Goal: Communication & Community: Answer question/provide support

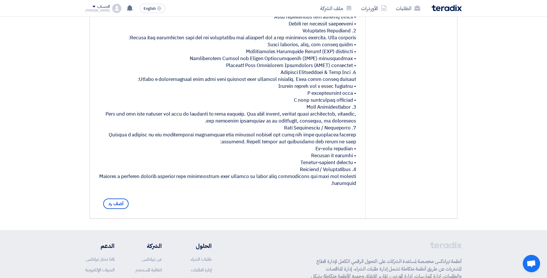
scroll to position [260, 0]
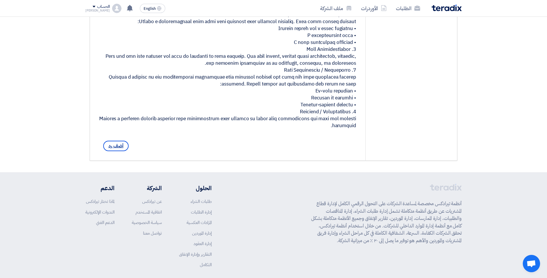
click at [119, 151] on span "أضف رد" at bounding box center [115, 146] width 25 height 10
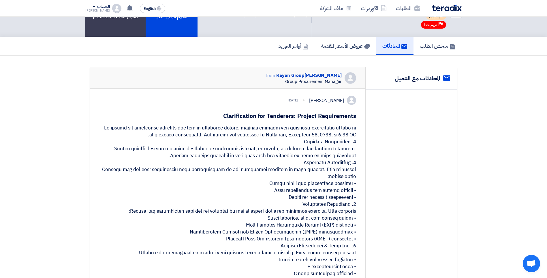
scroll to position [231, 0]
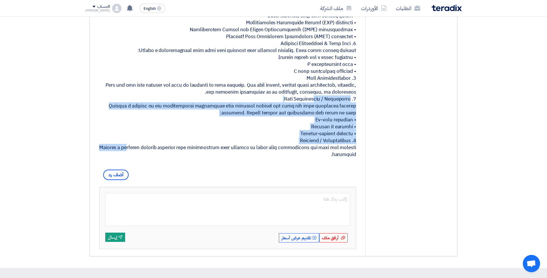
drag, startPoint x: 351, startPoint y: 108, endPoint x: 297, endPoint y: 149, distance: 67.7
click at [297, 149] on div at bounding box center [227, 39] width 257 height 235
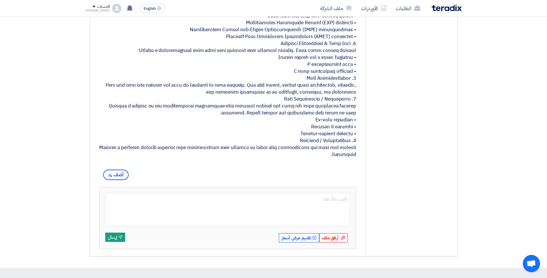
drag, startPoint x: 297, startPoint y: 149, endPoint x: 293, endPoint y: 166, distance: 17.2
click at [293, 158] on div at bounding box center [227, 39] width 257 height 235
click at [326, 127] on div at bounding box center [227, 39] width 257 height 235
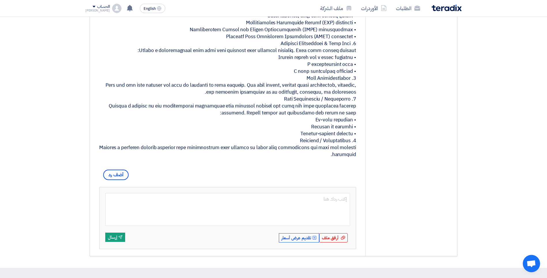
drag, startPoint x: 326, startPoint y: 127, endPoint x: 342, endPoint y: 137, distance: 19.1
click at [342, 137] on div at bounding box center [227, 39] width 257 height 235
click at [338, 135] on div at bounding box center [227, 39] width 257 height 235
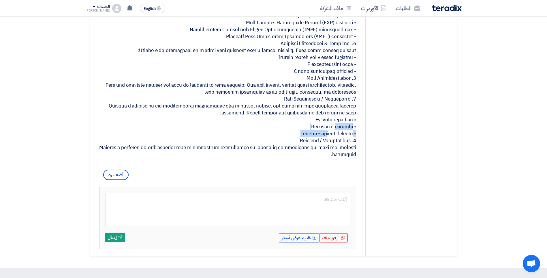
drag, startPoint x: 338, startPoint y: 135, endPoint x: 332, endPoint y: 143, distance: 10.1
click at [332, 143] on div at bounding box center [227, 39] width 257 height 235
drag, startPoint x: 332, startPoint y: 143, endPoint x: 330, endPoint y: 149, distance: 6.1
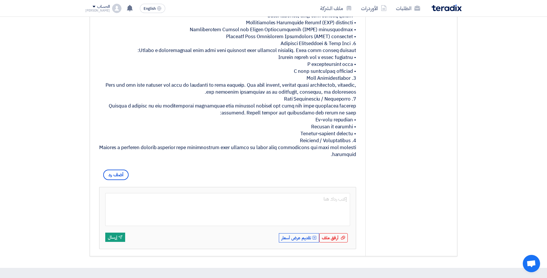
click at [330, 149] on div at bounding box center [227, 39] width 257 height 235
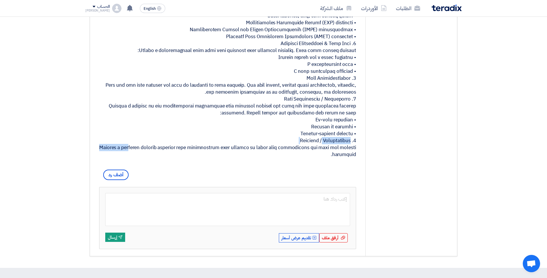
click at [330, 149] on div at bounding box center [227, 39] width 257 height 235
click at [394, 179] on div "service المحادثات مع العميل" at bounding box center [412, 60] width 92 height 390
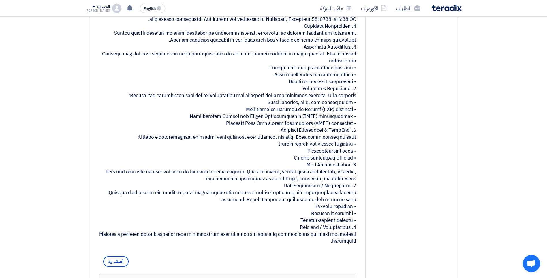
click at [326, 117] on div at bounding box center [227, 126] width 257 height 235
drag, startPoint x: 326, startPoint y: 117, endPoint x: 331, endPoint y: 117, distance: 4.6
click at [331, 117] on div at bounding box center [227, 126] width 257 height 235
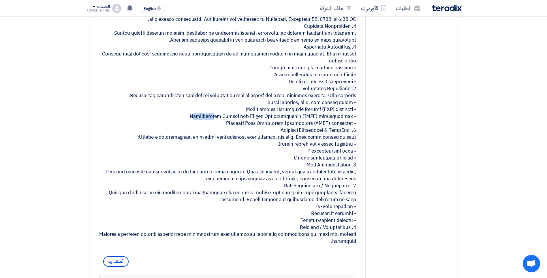
click at [331, 117] on div at bounding box center [227, 126] width 257 height 235
drag, startPoint x: 331, startPoint y: 117, endPoint x: 318, endPoint y: 116, distance: 13.1
click at [319, 115] on div at bounding box center [227, 126] width 257 height 235
click at [318, 116] on div at bounding box center [227, 126] width 257 height 235
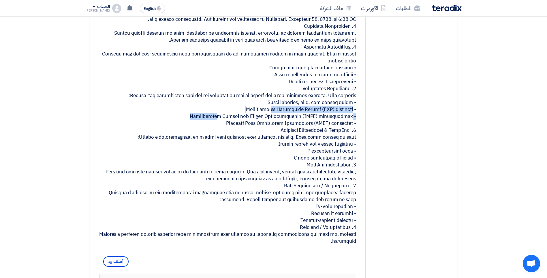
click at [318, 116] on div at bounding box center [227, 126] width 257 height 235
drag, startPoint x: 318, startPoint y: 116, endPoint x: 290, endPoint y: 119, distance: 28.5
click at [290, 119] on div at bounding box center [227, 126] width 257 height 235
click at [289, 119] on div at bounding box center [227, 126] width 257 height 235
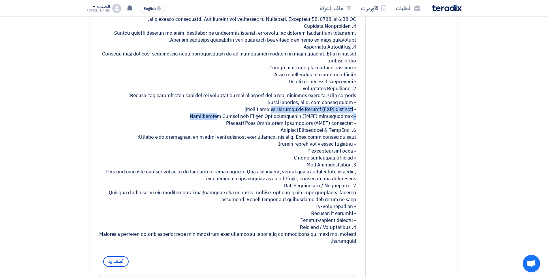
copy div "• Environmental Protection Agency (EPA) standards"
click at [329, 102] on div at bounding box center [227, 126] width 257 height 235
click at [331, 118] on div at bounding box center [227, 126] width 257 height 235
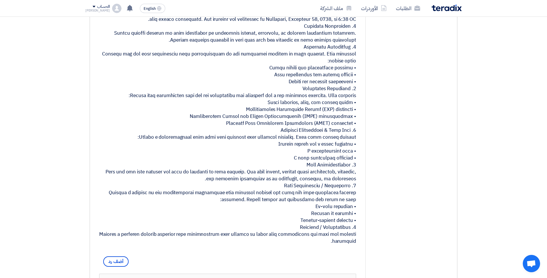
drag, startPoint x: 331, startPoint y: 118, endPoint x: 338, endPoint y: 124, distance: 9.4
click at [338, 124] on div at bounding box center [227, 126] width 257 height 235
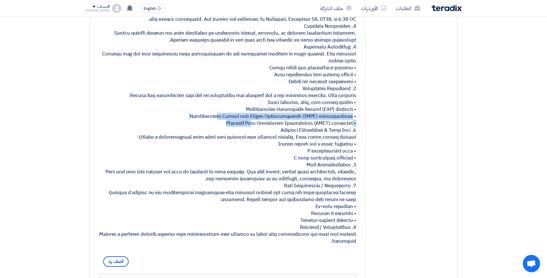
click at [338, 124] on div at bounding box center [227, 126] width 257 height 235
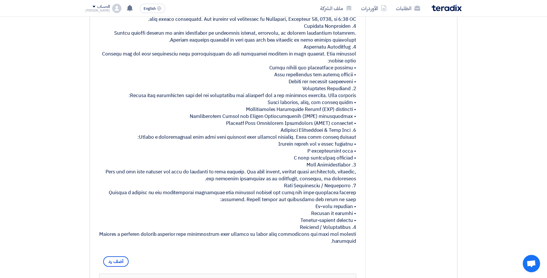
drag, startPoint x: 338, startPoint y: 124, endPoint x: 341, endPoint y: 131, distance: 7.3
click at [341, 131] on div at bounding box center [227, 126] width 257 height 235
drag, startPoint x: 341, startPoint y: 131, endPoint x: 342, endPoint y: 135, distance: 4.4
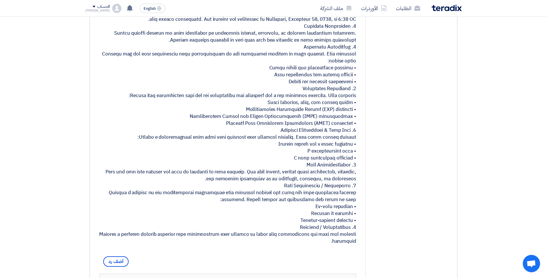
click at [342, 135] on div at bounding box center [227, 126] width 257 height 235
click at [322, 175] on div at bounding box center [227, 126] width 257 height 235
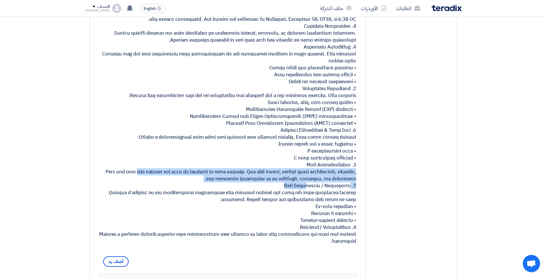
click at [322, 175] on div at bounding box center [227, 126] width 257 height 235
drag, startPoint x: 322, startPoint y: 175, endPoint x: 321, endPoint y: 182, distance: 6.1
click at [321, 182] on div at bounding box center [227, 126] width 257 height 235
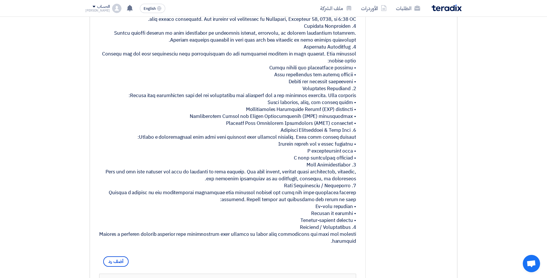
click at [316, 165] on div at bounding box center [227, 126] width 257 height 235
drag, startPoint x: 316, startPoint y: 165, endPoint x: 318, endPoint y: 172, distance: 7.8
click at [318, 172] on div at bounding box center [227, 126] width 257 height 235
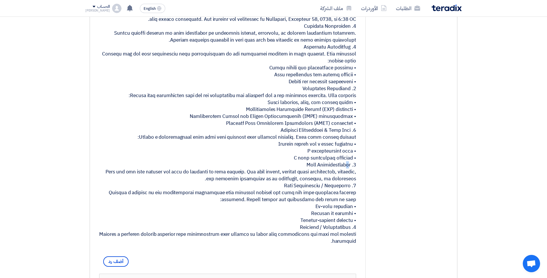
click at [318, 172] on div at bounding box center [227, 126] width 257 height 235
drag, startPoint x: 318, startPoint y: 172, endPoint x: 302, endPoint y: 165, distance: 18.1
click at [302, 165] on div at bounding box center [227, 126] width 257 height 235
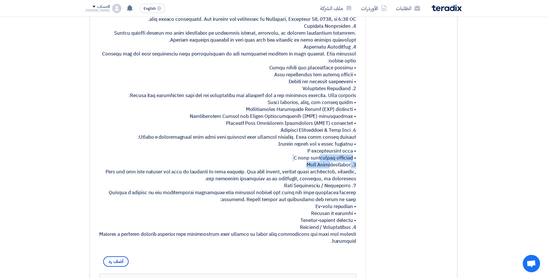
click at [302, 165] on div at bounding box center [227, 126] width 257 height 235
drag, startPoint x: 302, startPoint y: 165, endPoint x: 333, endPoint y: 175, distance: 32.9
click at [333, 175] on div at bounding box center [227, 126] width 257 height 235
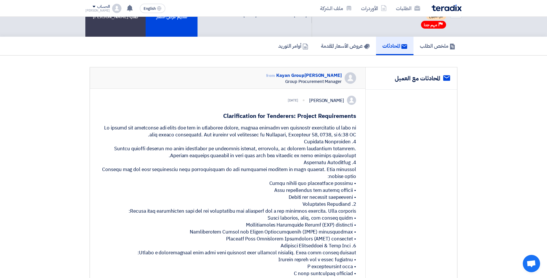
scroll to position [58, 0]
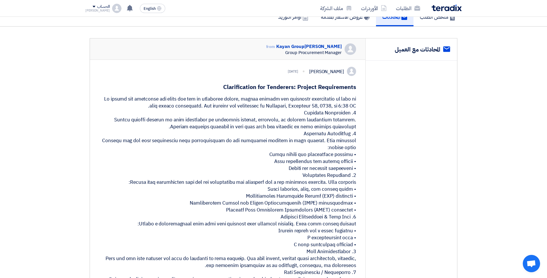
click at [347, 140] on div at bounding box center [227, 213] width 257 height 235
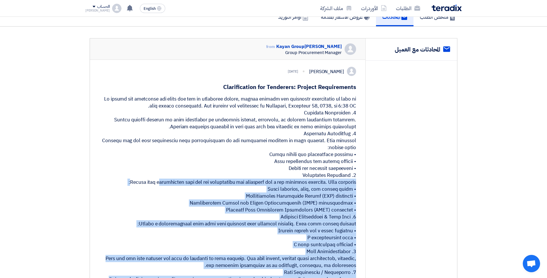
scroll to position [87, 0]
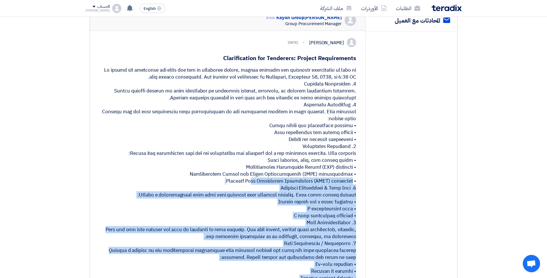
drag, startPoint x: 347, startPoint y: 140, endPoint x: 341, endPoint y: 188, distance: 47.9
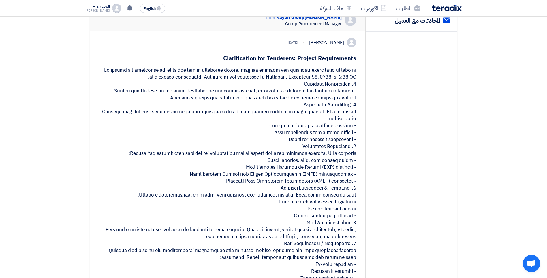
drag, startPoint x: 341, startPoint y: 188, endPoint x: 301, endPoint y: 111, distance: 86.2
click at [301, 111] on div at bounding box center [227, 184] width 257 height 235
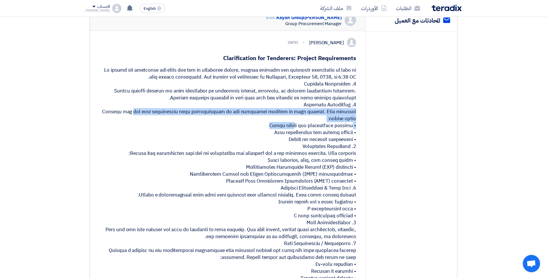
drag, startPoint x: 303, startPoint y: 111, endPoint x: 342, endPoint y: 125, distance: 41.6
click at [342, 125] on div at bounding box center [227, 184] width 257 height 235
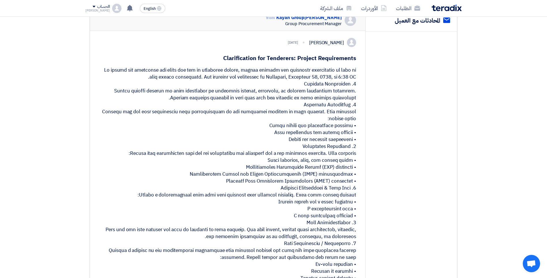
drag, startPoint x: 342, startPoint y: 125, endPoint x: 344, endPoint y: 112, distance: 13.4
click at [344, 112] on div at bounding box center [227, 184] width 257 height 235
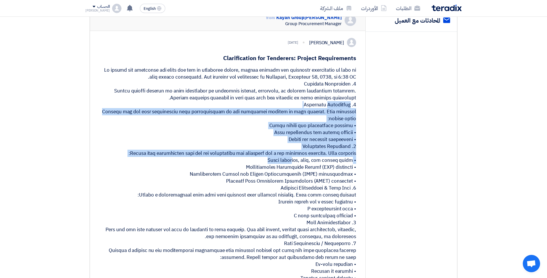
scroll to position [173, 0]
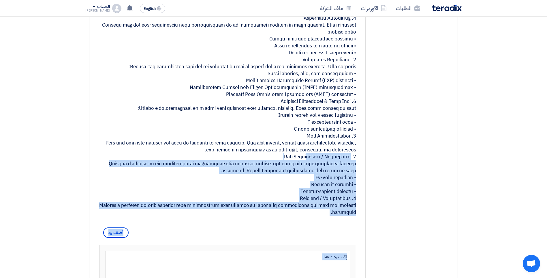
drag, startPoint x: 344, startPoint y: 112, endPoint x: 310, endPoint y: 163, distance: 61.2
drag, startPoint x: 310, startPoint y: 163, endPoint x: 313, endPoint y: 170, distance: 7.5
click at [313, 170] on div at bounding box center [227, 97] width 257 height 235
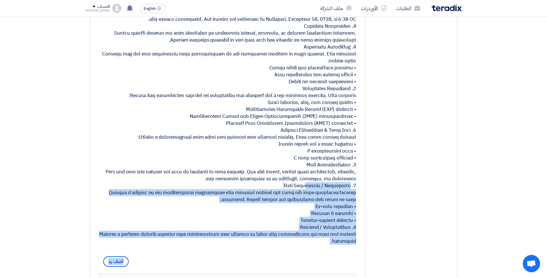
scroll to position [87, 0]
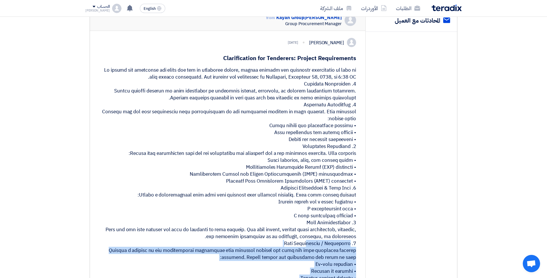
click at [330, 113] on div at bounding box center [227, 184] width 257 height 235
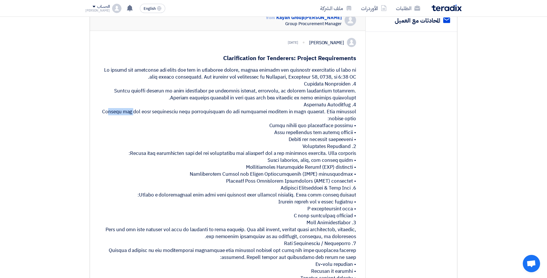
click at [330, 113] on div at bounding box center [227, 184] width 257 height 235
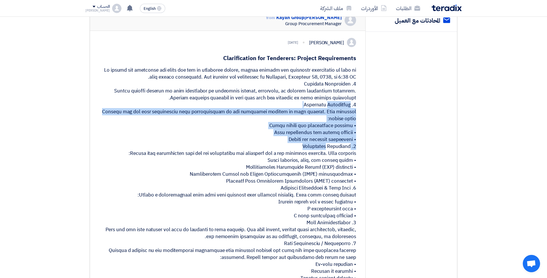
scroll to position [173, 0]
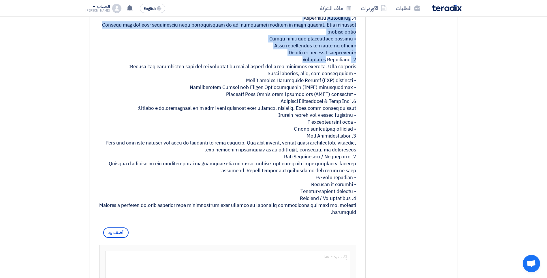
drag, startPoint x: 330, startPoint y: 113, endPoint x: 295, endPoint y: 217, distance: 110.1
click at [295, 216] on div at bounding box center [227, 97] width 257 height 235
copy div "2. Technical Capability Explain how you will demonstrate your understanding of …"
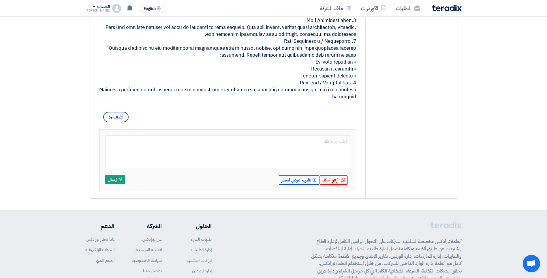
scroll to position [367, 0]
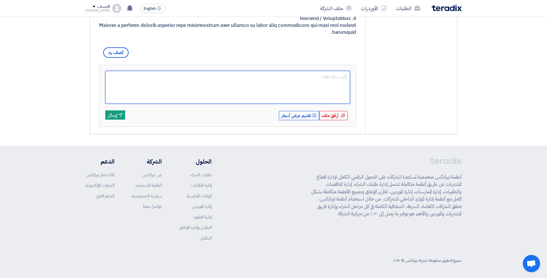
click at [248, 84] on textarea at bounding box center [227, 87] width 245 height 33
paste textarea "2. Technical Capability Explain how you will demonstrate your understanding of …"
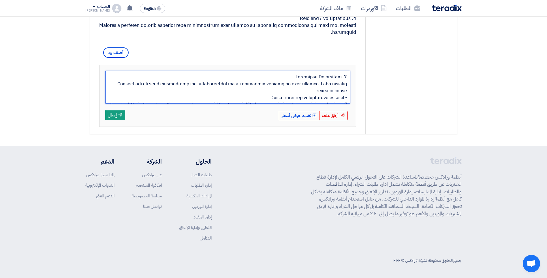
scroll to position [822, 0]
type textarea "2. Technical Capability Explain how you will demonstrate your understanding of …"
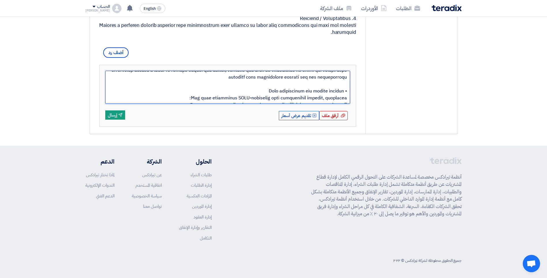
scroll to position [0, 0]
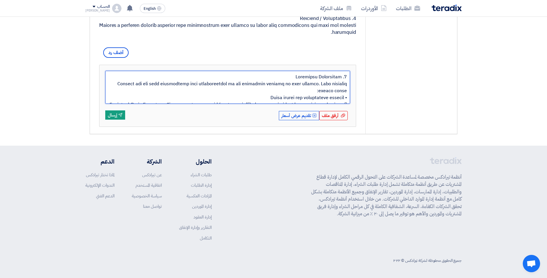
drag, startPoint x: 287, startPoint y: 94, endPoint x: 362, endPoint y: 27, distance: 100.5
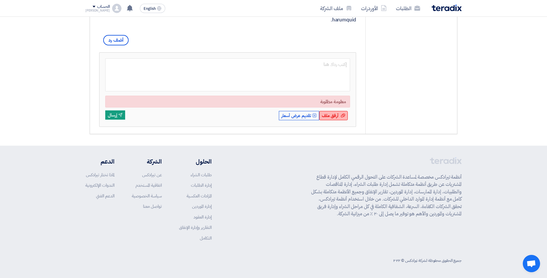
click at [334, 119] on span "أرفق ملف" at bounding box center [330, 115] width 17 height 6
click at [0, 0] on input "أرفق ملف أرفق ملف" at bounding box center [0, 0] width 0 height 0
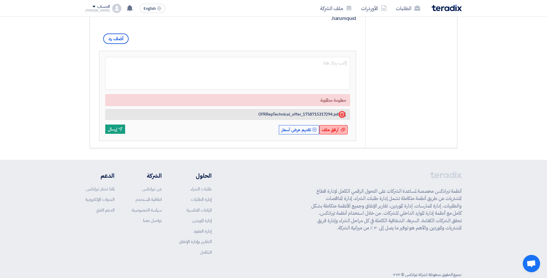
click at [331, 133] on span "أرفق ملف" at bounding box center [330, 129] width 17 height 6
click at [0, 0] on input "أرفق ملف أرفق ملف" at bounding box center [0, 0] width 0 height 0
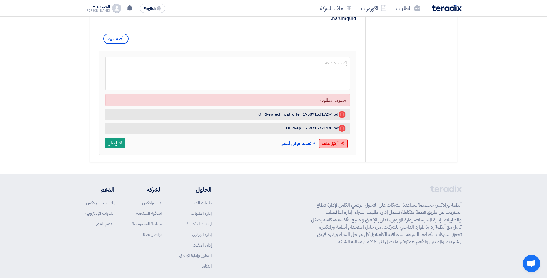
click at [328, 147] on span "أرفق ملف" at bounding box center [330, 143] width 17 height 6
click at [0, 0] on input "أرفق ملف أرفق ملف" at bounding box center [0, 0] width 0 height 0
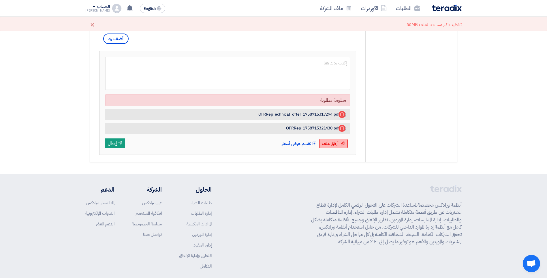
click at [333, 147] on span "أرفق ملف" at bounding box center [330, 143] width 17 height 6
click at [0, 0] on input "أرفق ملف أرفق ملف" at bounding box center [0, 0] width 0 height 0
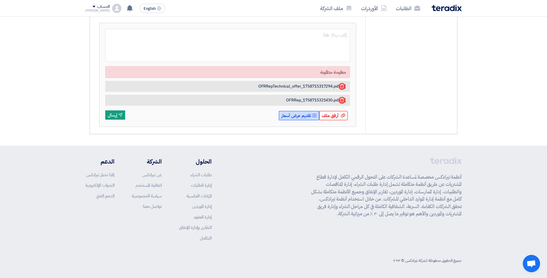
scroll to position [322, 0]
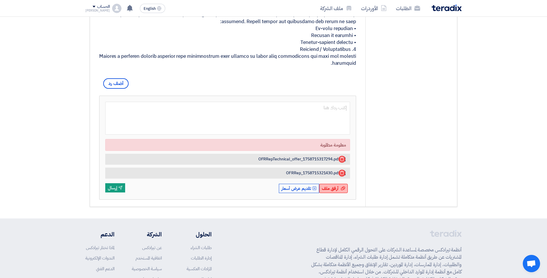
click at [340, 193] on div "أرفق ملف أرفق ملف" at bounding box center [333, 188] width 29 height 9
click at [0, 0] on input "أرفق ملف أرفق ملف" at bounding box center [0, 0] width 0 height 0
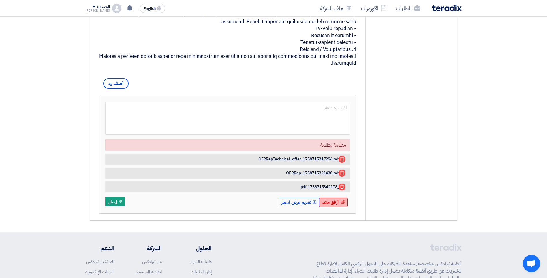
click at [336, 205] on span "أرفق ملف" at bounding box center [330, 202] width 17 height 6
click at [0, 0] on input "أرفق ملف أرفق ملف" at bounding box center [0, 0] width 0 height 0
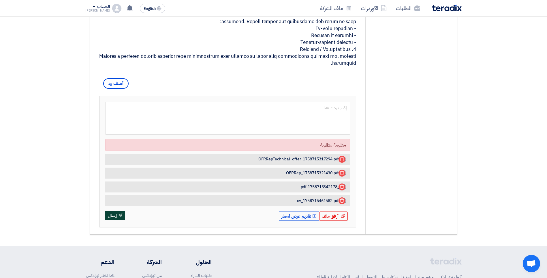
click at [113, 220] on button "Send إرسال" at bounding box center [115, 215] width 20 height 9
click at [119, 220] on button "Send إرسال" at bounding box center [115, 215] width 20 height 9
click at [118, 220] on button "Send إرسال" at bounding box center [115, 215] width 20 height 9
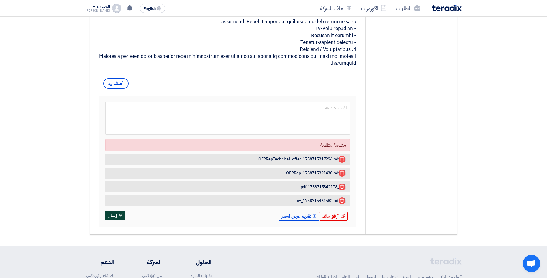
click at [118, 220] on button "Send إرسال" at bounding box center [115, 215] width 20 height 9
click at [119, 220] on button "Send إرسال" at bounding box center [115, 215] width 20 height 9
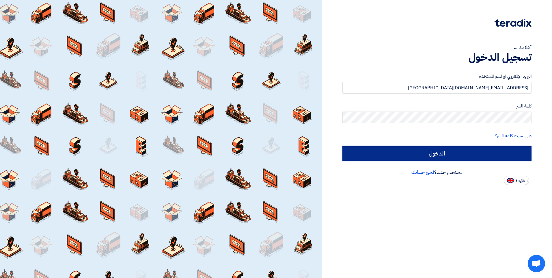
click at [452, 151] on input "الدخول" at bounding box center [436, 153] width 189 height 14
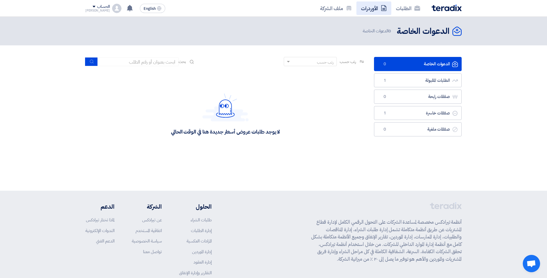
click at [374, 8] on link "الأوردرات" at bounding box center [374, 8] width 35 height 14
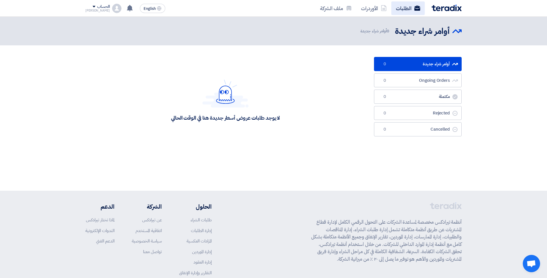
click at [401, 8] on link "الطلبات" at bounding box center [408, 8] width 33 height 14
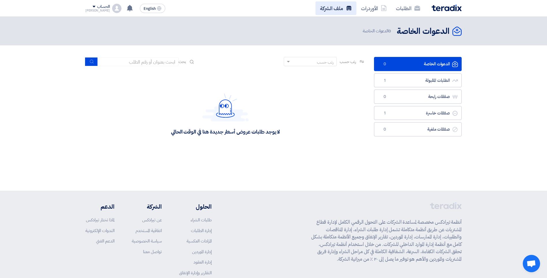
click at [332, 12] on link "ملف الشركة" at bounding box center [336, 8] width 41 height 14
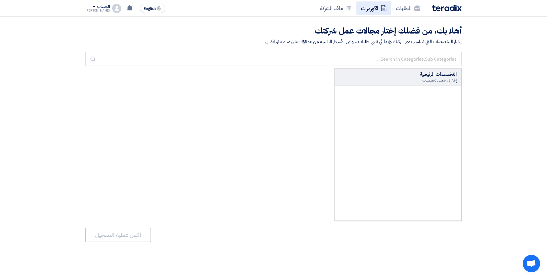
click at [371, 8] on link "الأوردرات" at bounding box center [374, 8] width 35 height 14
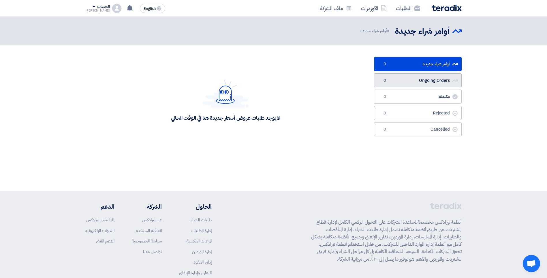
click at [435, 83] on link "Ongoing Orders Ongoing Orders 0" at bounding box center [418, 80] width 88 height 14
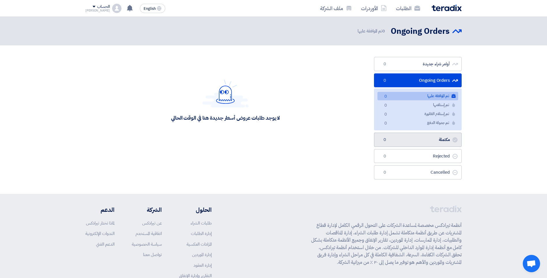
click at [427, 140] on link "مكتملة مكتملة 0" at bounding box center [418, 139] width 88 height 14
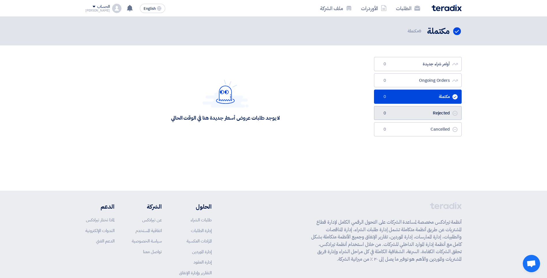
click at [414, 118] on link "Rejected Rejected 0" at bounding box center [418, 113] width 88 height 14
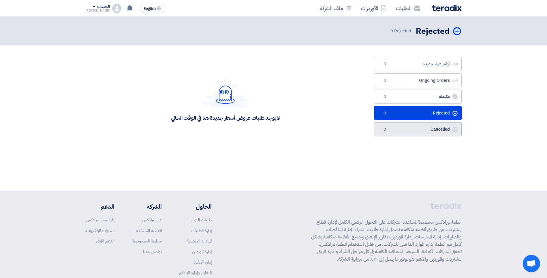
click at [419, 128] on link "Cancelled Cancelled 0" at bounding box center [418, 129] width 88 height 14
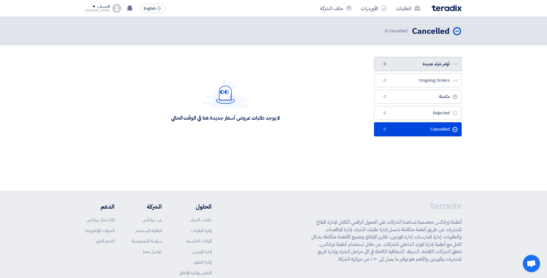
click at [416, 63] on link "أوامر شراء جديدة أوامر شراء جديدة 0" at bounding box center [418, 64] width 88 height 14
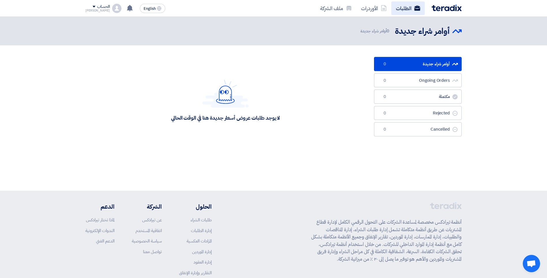
click at [412, 9] on link "الطلبات" at bounding box center [408, 8] width 33 height 14
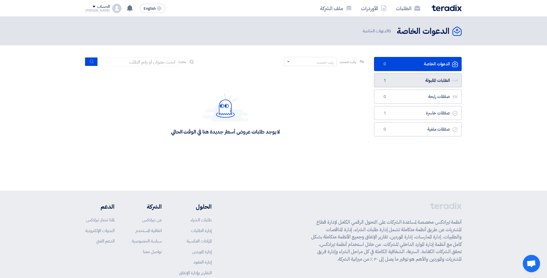
click at [405, 76] on link "الطلبات المقبولة الطلبات المقبولة 1" at bounding box center [418, 80] width 88 height 14
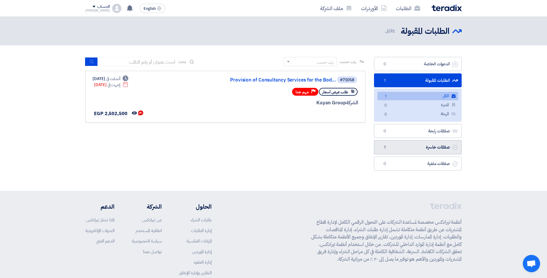
click at [423, 147] on link "صفقات خاسرة صفقات خاسرة 1" at bounding box center [418, 147] width 88 height 14
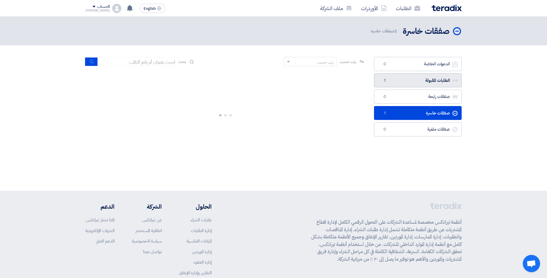
click at [403, 84] on link "الطلبات المقبولة الطلبات المقبولة 1" at bounding box center [418, 80] width 88 height 14
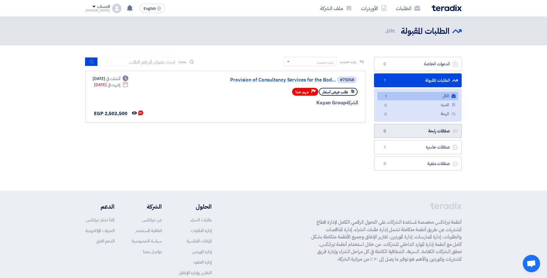
click at [427, 129] on link "صفقات رابحة صفقات رابحة 0" at bounding box center [418, 131] width 88 height 14
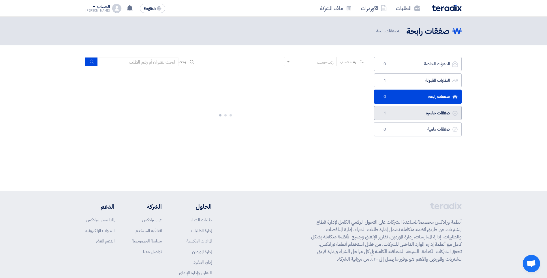
click at [414, 116] on link "صفقات خاسرة صفقات خاسرة 1" at bounding box center [418, 113] width 88 height 14
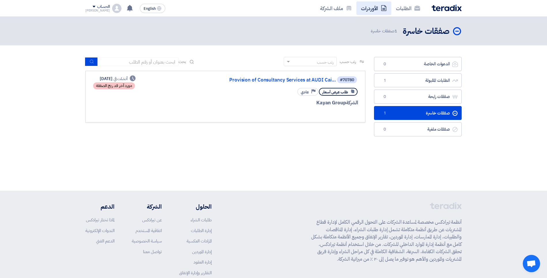
click at [374, 12] on link "الأوردرات" at bounding box center [374, 8] width 35 height 14
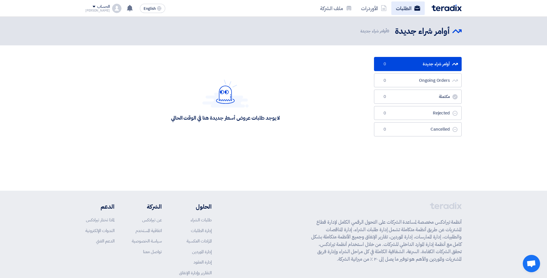
click at [407, 6] on link "الطلبات" at bounding box center [408, 8] width 33 height 14
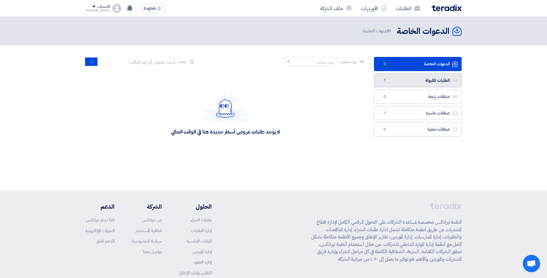
click at [419, 78] on link "الطلبات المقبولة الطلبات المقبولة 1" at bounding box center [418, 80] width 88 height 14
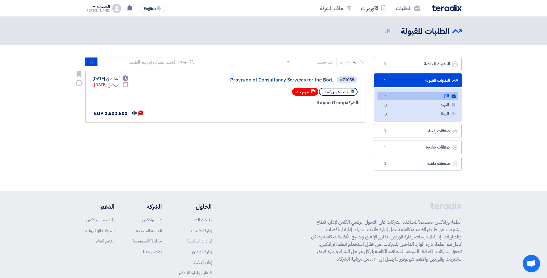
click at [304, 80] on link "Provision of Consultancy Services for the Bod..." at bounding box center [278, 79] width 115 height 5
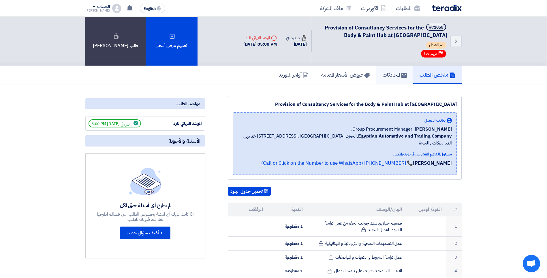
click at [397, 75] on h5 "المحادثات" at bounding box center [395, 74] width 24 height 7
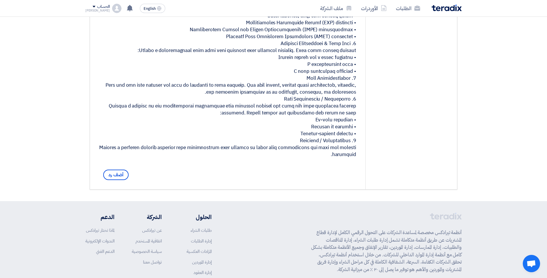
scroll to position [300, 0]
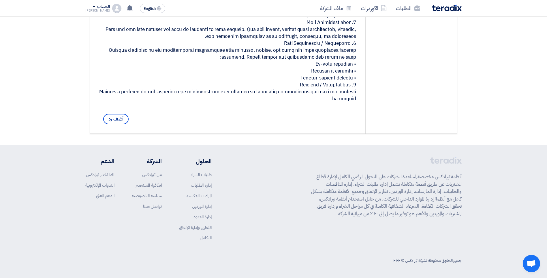
click at [122, 120] on span "أضف رد" at bounding box center [115, 119] width 25 height 10
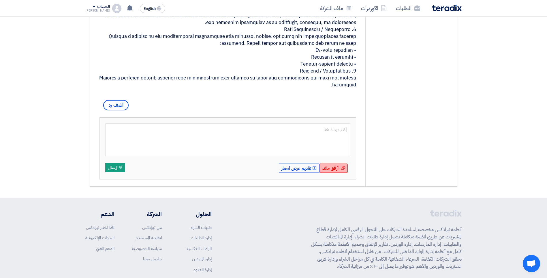
click at [331, 171] on span "أرفق ملف" at bounding box center [330, 168] width 17 height 6
click at [0, 0] on input "أرفق ملف أرفق ملف" at bounding box center [0, 0] width 0 height 0
click at [338, 171] on span "أرفق ملف" at bounding box center [330, 168] width 17 height 6
click at [0, 0] on input "أرفق ملف أرفق ملف" at bounding box center [0, 0] width 0 height 0
click at [339, 173] on div "أرفق ملف أرفق ملف" at bounding box center [333, 167] width 29 height 9
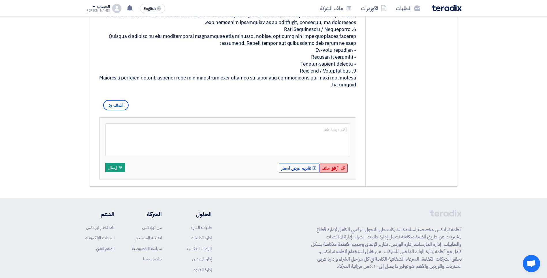
click at [0, 0] on input "أرفق ملف أرفق ملف" at bounding box center [0, 0] width 0 height 0
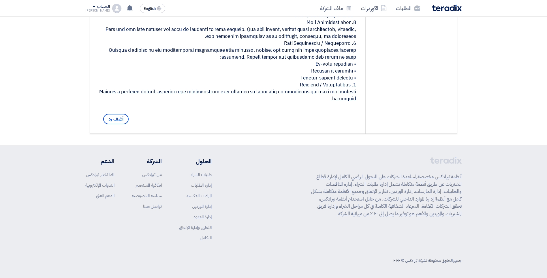
scroll to position [300, 0]
click at [113, 123] on span "أضف رد" at bounding box center [115, 119] width 25 height 10
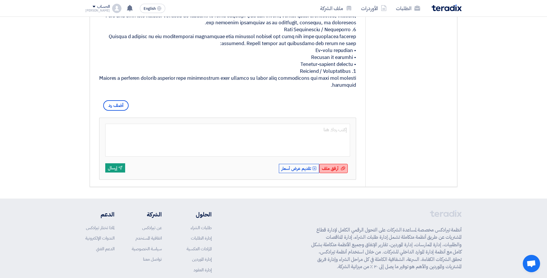
click at [338, 171] on span "أرفق ملف" at bounding box center [330, 168] width 17 height 6
click at [0, 0] on input "أرفق ملف أرفق ملف" at bounding box center [0, 0] width 0 height 0
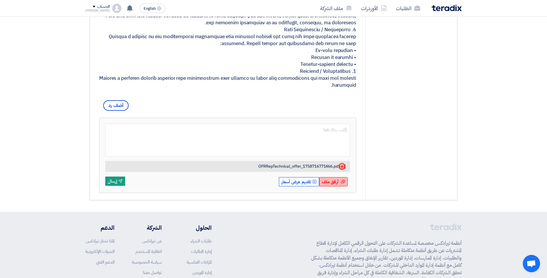
click at [330, 185] on span "أرفق ملف" at bounding box center [330, 181] width 17 height 6
click at [0, 0] on input "أرفق ملف أرفق ملف" at bounding box center [0, 0] width 0 height 0
click at [336, 185] on span "أرفق ملف" at bounding box center [330, 181] width 17 height 6
click at [0, 0] on input "أرفق ملف أرفق ملف" at bounding box center [0, 0] width 0 height 0
click at [337, 185] on span "أرفق ملف" at bounding box center [330, 181] width 17 height 6
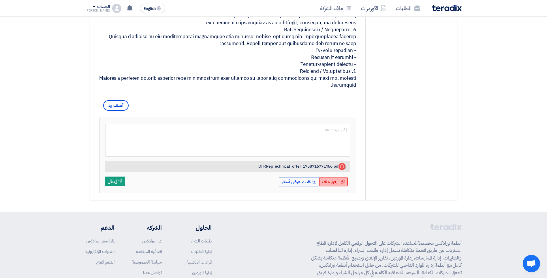
click at [0, 0] on input "أرفق ملف أرفق ملف" at bounding box center [0, 0] width 0 height 0
click at [337, 185] on span "أرفق ملف" at bounding box center [330, 181] width 17 height 6
click at [0, 0] on input "أرفق ملف أرفق ملف" at bounding box center [0, 0] width 0 height 0
click at [330, 185] on span "أرفق ملف" at bounding box center [330, 181] width 17 height 6
click at [0, 0] on input "أرفق ملف أرفق ملف" at bounding box center [0, 0] width 0 height 0
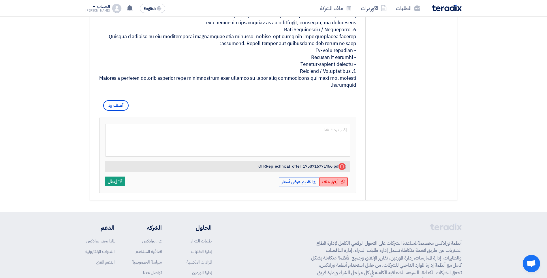
click at [341, 184] on icon "أرفق ملف" at bounding box center [343, 181] width 4 height 4
click at [0, 0] on input "أرفق ملف أرفق ملف" at bounding box center [0, 0] width 0 height 0
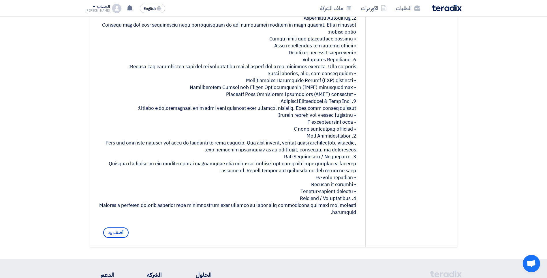
scroll to position [202, 0]
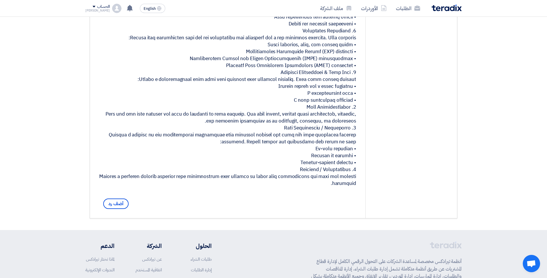
drag, startPoint x: 123, startPoint y: 220, endPoint x: 140, endPoint y: 226, distance: 18.2
click at [123, 209] on span "أضف رد" at bounding box center [115, 203] width 25 height 10
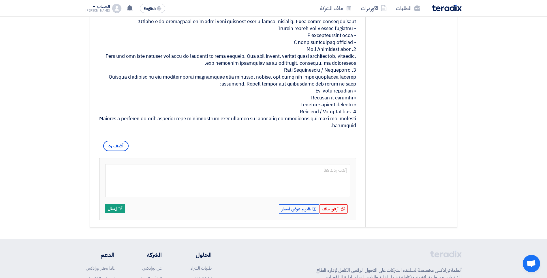
scroll to position [317, 0]
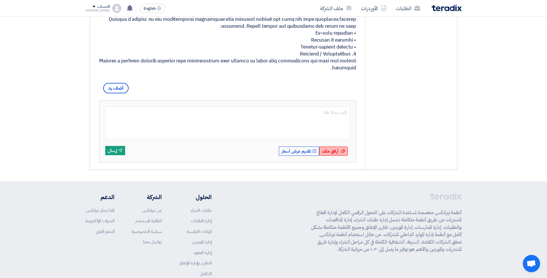
click at [338, 154] on span "أرفق ملف" at bounding box center [330, 151] width 17 height 6
click at [0, 0] on input "أرفق ملف أرفق ملف" at bounding box center [0, 0] width 0 height 0
click at [339, 156] on div "أرفق ملف أرفق ملف" at bounding box center [333, 150] width 29 height 9
click at [0, 0] on input "أرفق ملف أرفق ملف" at bounding box center [0, 0] width 0 height 0
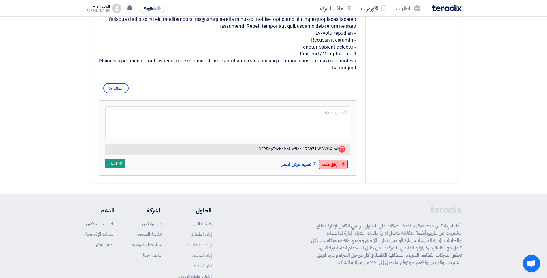
click at [343, 166] on use at bounding box center [343, 164] width 4 height 4
click at [0, 0] on input "أرفق ملف أرفق ملف" at bounding box center [0, 0] width 0 height 0
click at [336, 167] on span "أرفق ملف" at bounding box center [330, 164] width 17 height 6
click at [0, 0] on input "أرفق ملف أرفق ملف" at bounding box center [0, 0] width 0 height 0
click at [341, 151] on icon at bounding box center [342, 148] width 5 height 5
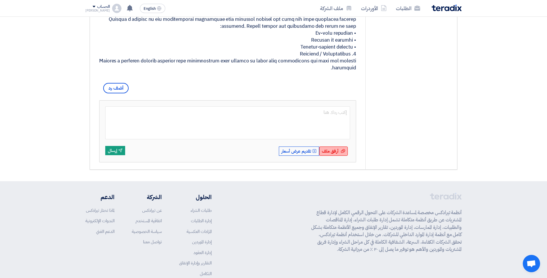
click at [333, 154] on span "أرفق ملف" at bounding box center [330, 151] width 17 height 6
click at [0, 0] on input "أرفق ملف أرفق ملف" at bounding box center [0, 0] width 0 height 0
click at [329, 154] on span "أرفق ملف" at bounding box center [330, 151] width 17 height 6
click at [0, 0] on input "أرفق ملف أرفق ملف" at bounding box center [0, 0] width 0 height 0
click at [335, 156] on div "أرفق ملف أرفق ملف" at bounding box center [333, 150] width 29 height 9
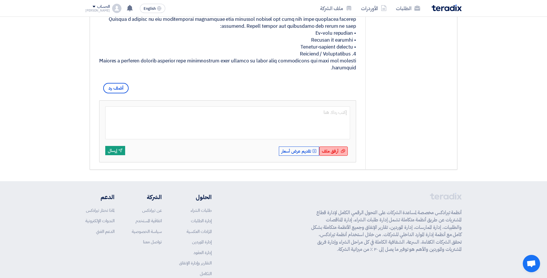
click at [0, 0] on input "أرفق ملف أرفق ملف" at bounding box center [0, 0] width 0 height 0
click at [328, 154] on span "أرفق ملف" at bounding box center [330, 151] width 17 height 6
click at [0, 0] on input "أرفق ملف أرفق ملف" at bounding box center [0, 0] width 0 height 0
click at [336, 154] on span "أرفق ملف" at bounding box center [330, 151] width 17 height 6
click at [0, 0] on input "أرفق ملف أرفق ملف" at bounding box center [0, 0] width 0 height 0
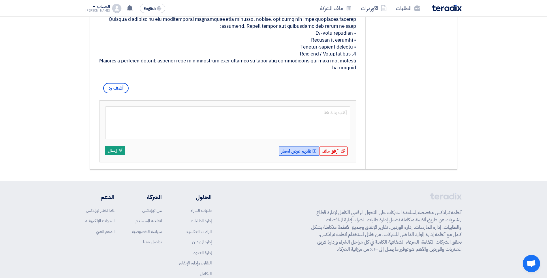
click at [309, 156] on button "Upload Offer تقديم عرض أسعار" at bounding box center [299, 150] width 40 height 9
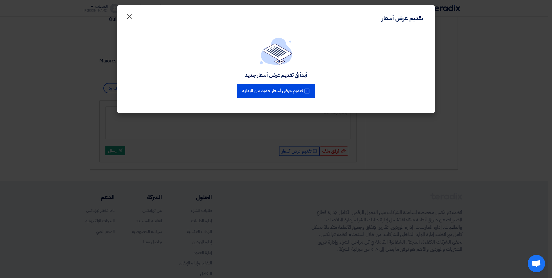
click at [124, 16] on button "×" at bounding box center [129, 15] width 16 height 12
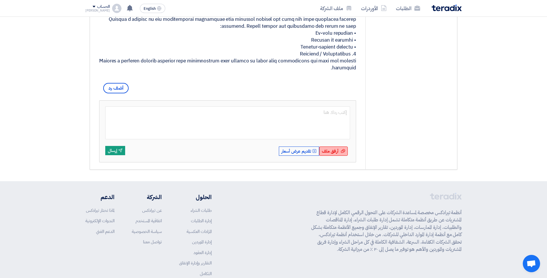
click at [338, 154] on span "أرفق ملف" at bounding box center [330, 151] width 17 height 6
click at [0, 0] on input "أرفق ملف أرفق ملف" at bounding box center [0, 0] width 0 height 0
click at [339, 156] on div "أرفق ملف أرفق ملف" at bounding box center [333, 150] width 29 height 9
click at [0, 0] on input "أرفق ملف أرفق ملف" at bounding box center [0, 0] width 0 height 0
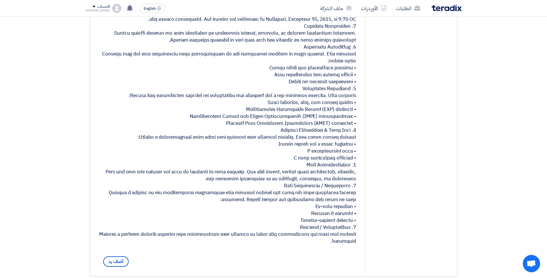
scroll to position [289, 0]
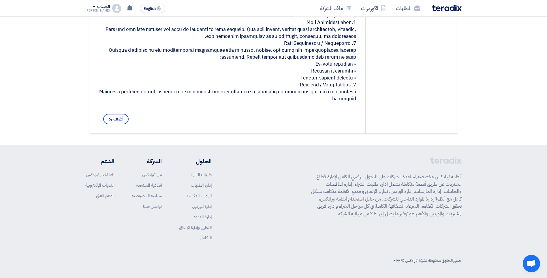
click at [113, 124] on span "أضف رد" at bounding box center [115, 119] width 25 height 10
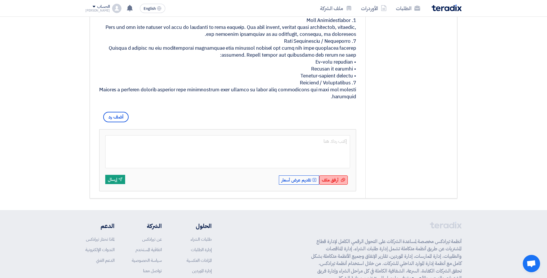
click at [328, 183] on span "أرفق ملف" at bounding box center [330, 180] width 17 height 6
click at [0, 0] on input "أرفق ملف أرفق ملف" at bounding box center [0, 0] width 0 height 0
click at [339, 184] on div "أرفق ملف أرفق ملف" at bounding box center [333, 179] width 29 height 9
click at [0, 0] on input "أرفق ملف أرفق ملف" at bounding box center [0, 0] width 0 height 0
click at [332, 184] on div "أرفق ملف أرفق ملف" at bounding box center [333, 179] width 29 height 9
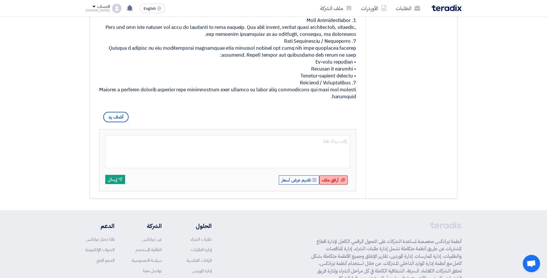
click at [0, 0] on input "أرفق ملف أرفق ملف" at bounding box center [0, 0] width 0 height 0
click at [336, 184] on div "أرفق ملف أرفق ملف" at bounding box center [333, 179] width 29 height 9
click at [0, 0] on input "أرفق ملف أرفق ملف" at bounding box center [0, 0] width 0 height 0
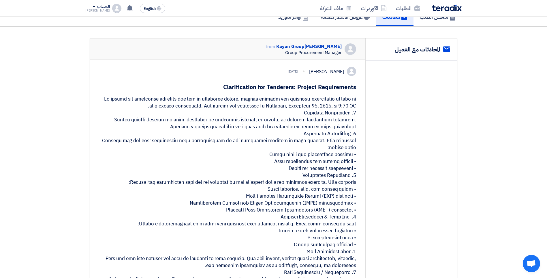
scroll to position [0, 0]
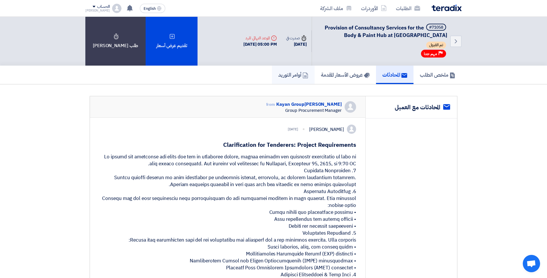
click at [291, 71] on h5 "أوامر التوريد" at bounding box center [293, 74] width 30 height 7
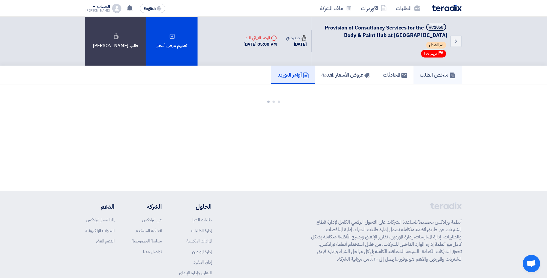
click at [435, 77] on h5 "ملخص الطلب" at bounding box center [437, 74] width 35 height 7
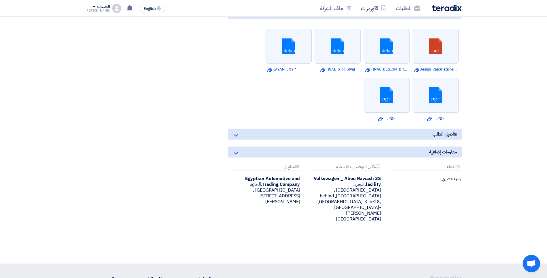
scroll to position [404, 0]
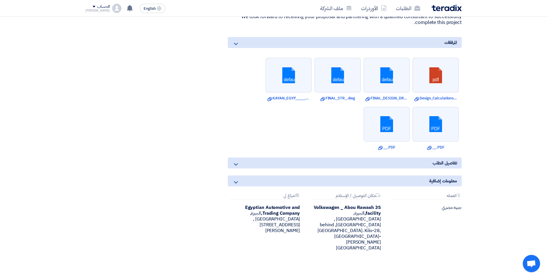
click at [268, 164] on div "تفاصيل الطلب" at bounding box center [345, 162] width 234 height 11
click at [233, 163] on icon at bounding box center [236, 164] width 7 height 7
click at [235, 163] on icon at bounding box center [236, 164] width 7 height 7
click at [236, 177] on div "معلومات إضافية" at bounding box center [345, 180] width 234 height 11
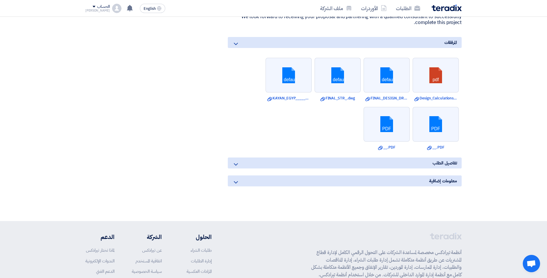
click at [236, 179] on icon at bounding box center [236, 182] width 7 height 7
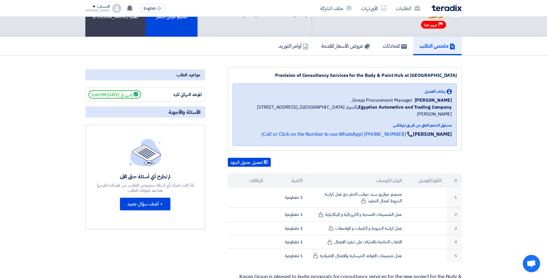
scroll to position [0, 0]
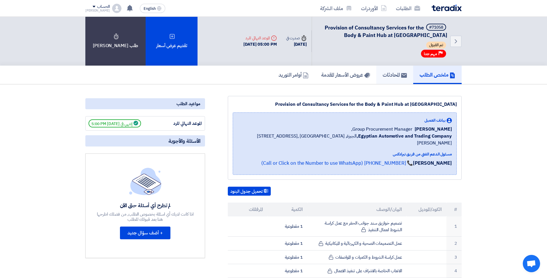
click at [401, 73] on use at bounding box center [404, 75] width 6 height 5
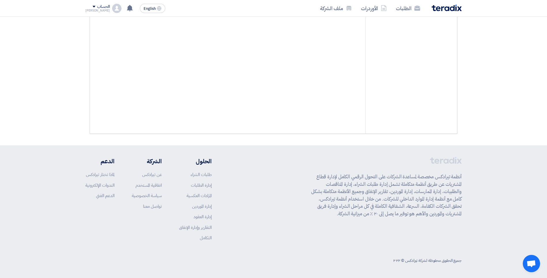
scroll to position [67, 0]
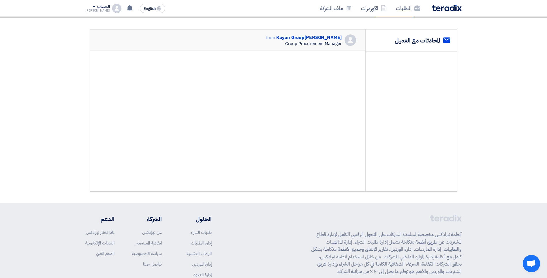
click at [343, 42] on div "[PERSON_NAME] from Kayan Group Group Procurement Manager" at bounding box center [310, 40] width 91 height 12
click at [348, 45] on img at bounding box center [351, 40] width 12 height 12
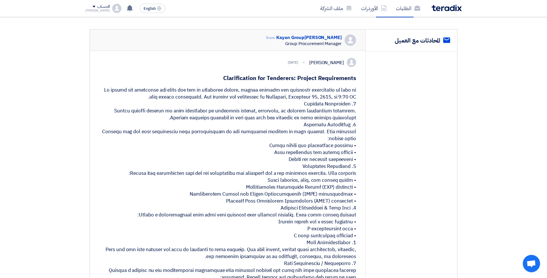
click at [348, 41] on img at bounding box center [351, 40] width 12 height 12
click at [350, 54] on div "[PERSON_NAME] [DATE] Clarification for Tenderers: Project Requirements أضف رد" at bounding box center [228, 202] width 276 height 302
click at [348, 62] on img at bounding box center [351, 62] width 9 height 9
click at [353, 44] on img at bounding box center [351, 40] width 12 height 12
click at [347, 42] on img at bounding box center [351, 40] width 12 height 12
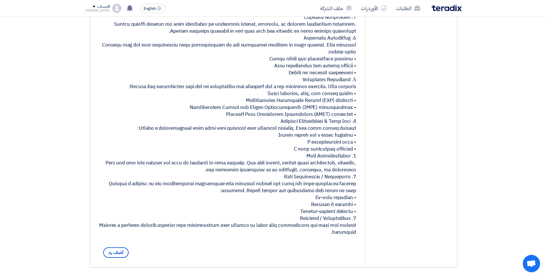
scroll to position [240, 0]
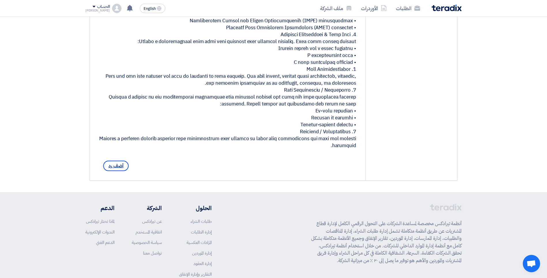
click at [121, 171] on span "أضف رد" at bounding box center [115, 165] width 25 height 10
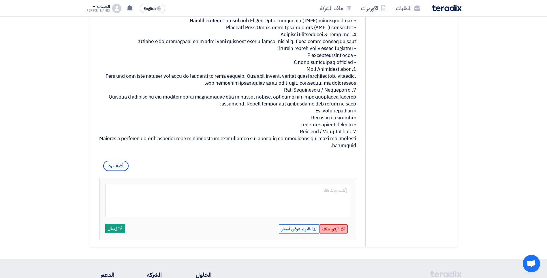
click at [344, 230] on use at bounding box center [343, 228] width 4 height 4
click at [0, 0] on input "أرفق ملف أرفق ملف" at bounding box center [0, 0] width 0 height 0
click at [329, 232] on span "أرفق ملف" at bounding box center [330, 228] width 17 height 6
click at [0, 0] on input "أرفق ملف أرفق ملف" at bounding box center [0, 0] width 0 height 0
click at [339, 233] on div "أرفق ملف أرفق ملف" at bounding box center [333, 228] width 29 height 9
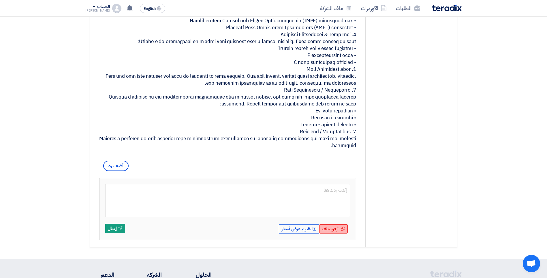
click at [0, 0] on input "أرفق ملف أرفق ملف" at bounding box center [0, 0] width 0 height 0
click at [340, 233] on div "أرفق ملف أرفق ملف" at bounding box center [333, 228] width 29 height 9
click at [0, 0] on input "أرفق ملف أرفق ملف" at bounding box center [0, 0] width 0 height 0
click at [335, 232] on span "أرفق ملف" at bounding box center [330, 228] width 17 height 6
click at [0, 0] on input "أرفق ملف أرفق ملف" at bounding box center [0, 0] width 0 height 0
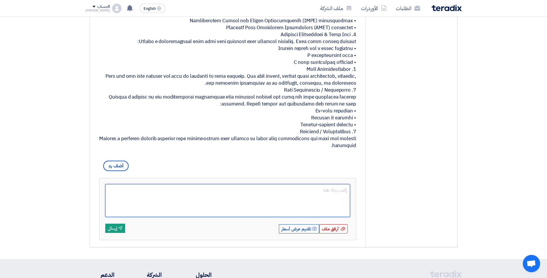
click at [317, 211] on textarea at bounding box center [227, 200] width 245 height 33
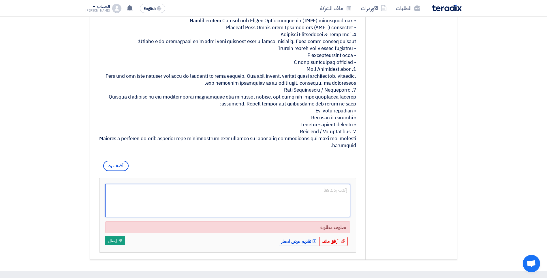
click at [279, 216] on textarea at bounding box center [227, 200] width 245 height 33
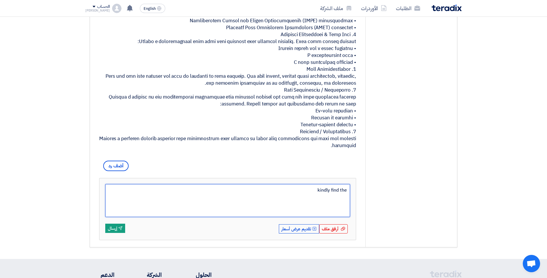
type textarea "kindly find the"
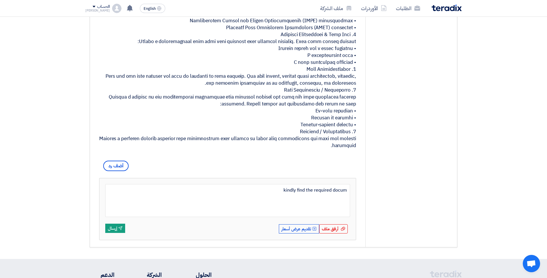
type textarea "kindly find the required docume"
type textarea "kindly find the required documents as per your request through the"
type textarea "kindly find the required documents as per your request through the below link: …"
click at [112, 233] on button "Send إرسال" at bounding box center [115, 227] width 20 height 9
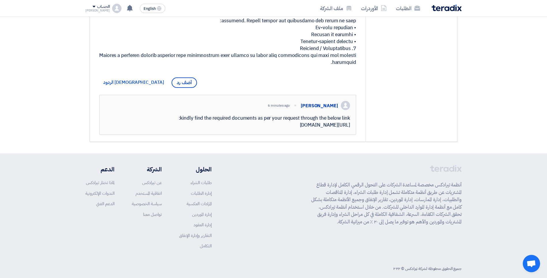
scroll to position [265, 0]
